Goal: Information Seeking & Learning: Learn about a topic

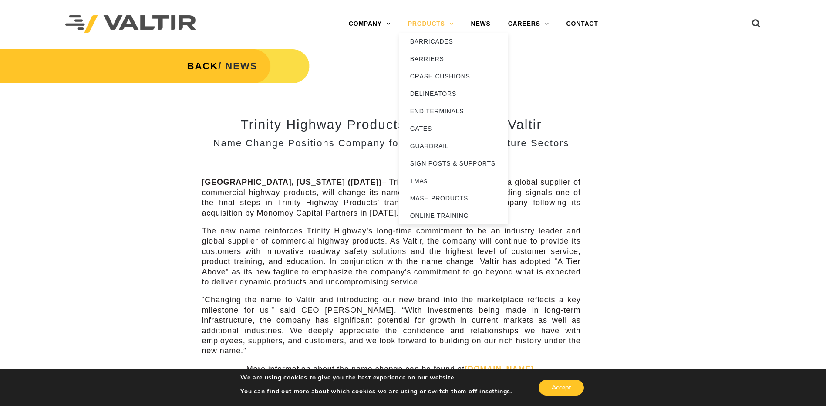
click at [436, 25] on link "PRODUCTS" at bounding box center [431, 23] width 63 height 17
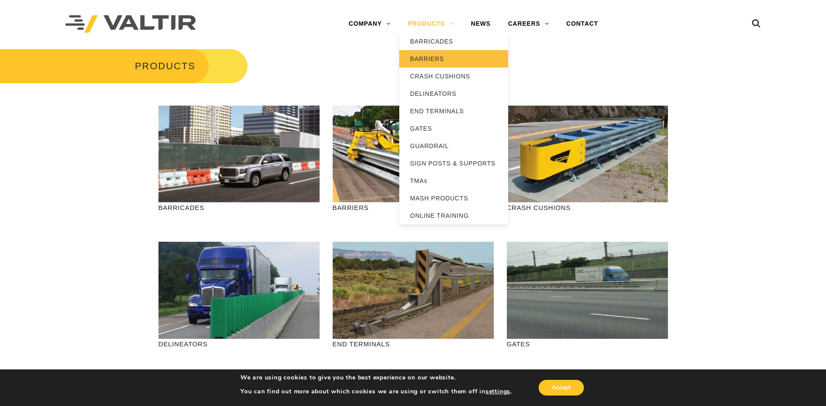
click at [430, 61] on link "BARRIERS" at bounding box center [454, 58] width 109 height 17
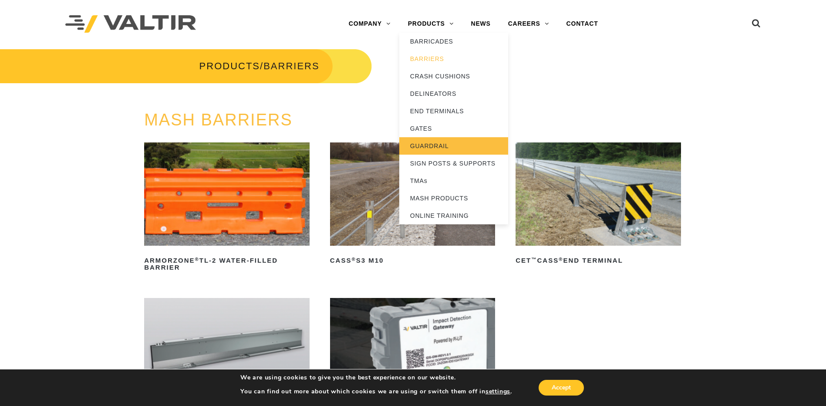
click at [450, 146] on link "GUARDRAIL" at bounding box center [454, 145] width 109 height 17
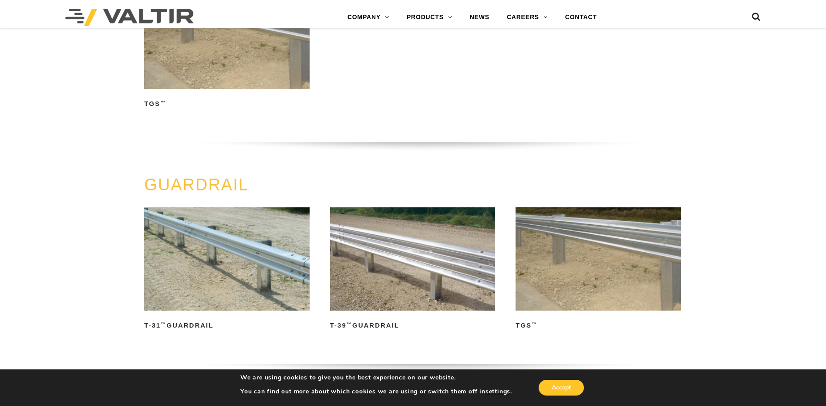
scroll to position [349, 0]
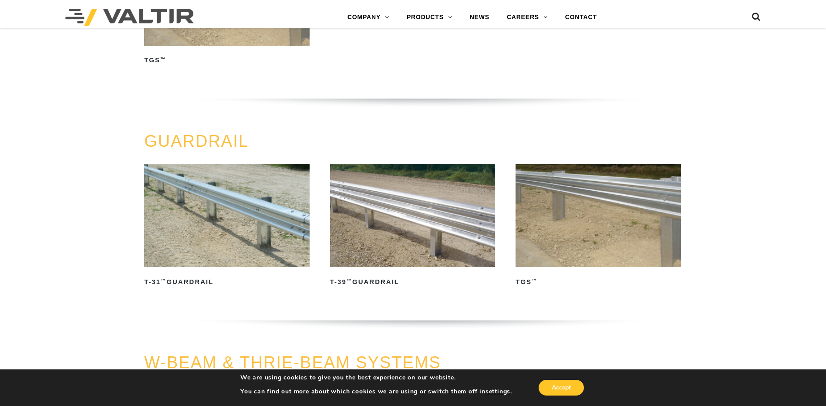
click at [414, 227] on img at bounding box center [413, 215] width 166 height 103
